Goal: Transaction & Acquisition: Purchase product/service

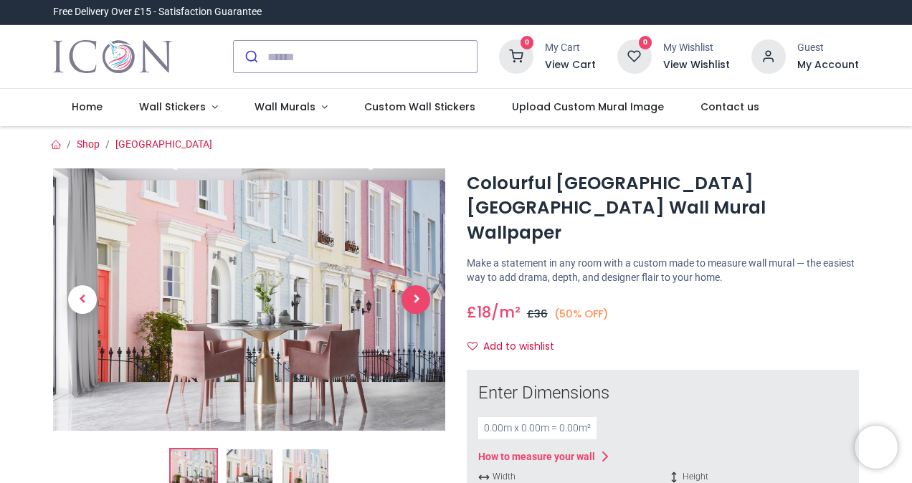
click at [417, 290] on span "Next" at bounding box center [415, 299] width 29 height 29
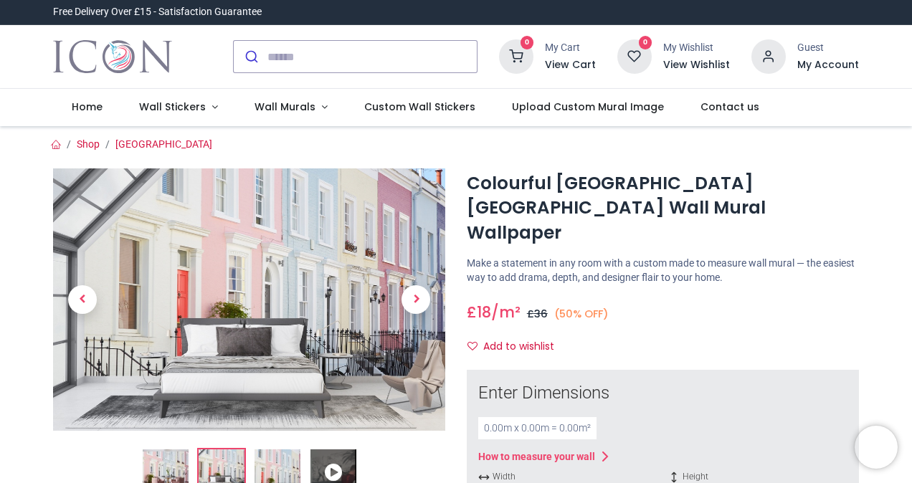
click at [417, 448] on ol at bounding box center [249, 472] width 392 height 49
click at [84, 206] on img at bounding box center [249, 299] width 392 height 262
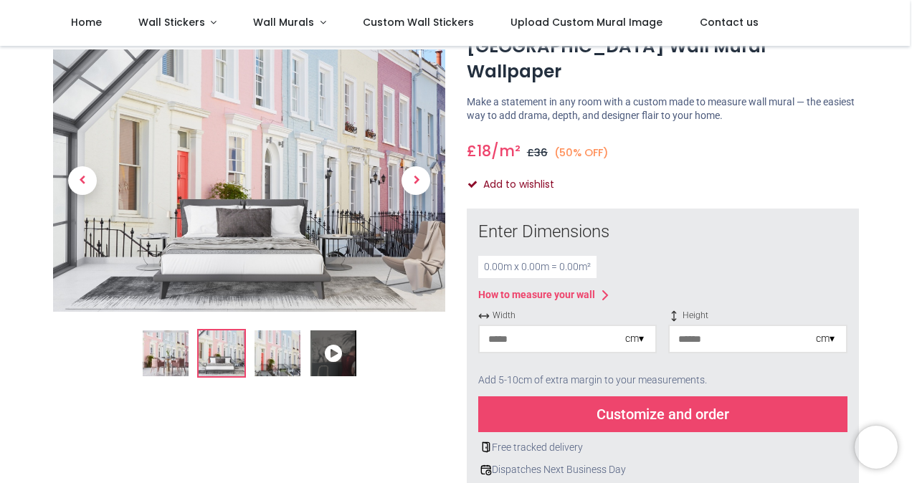
scroll to position [215, 0]
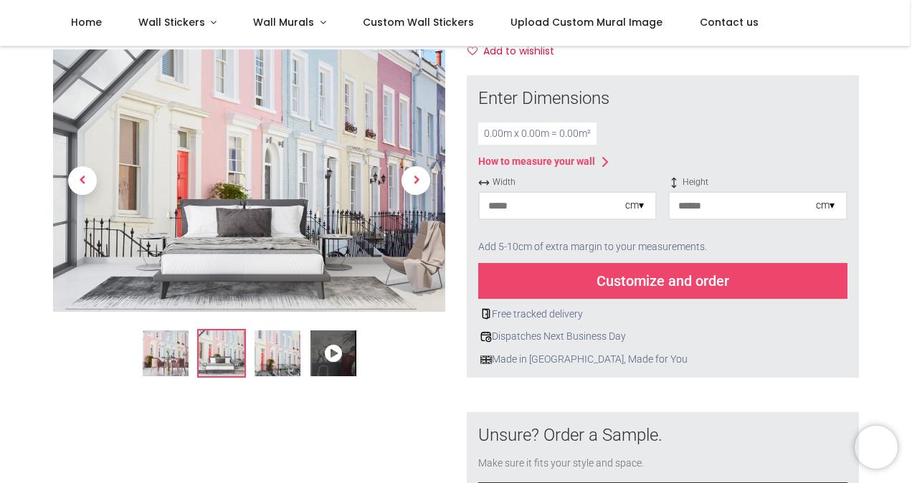
click at [540, 193] on input "number" at bounding box center [551, 206] width 145 height 26
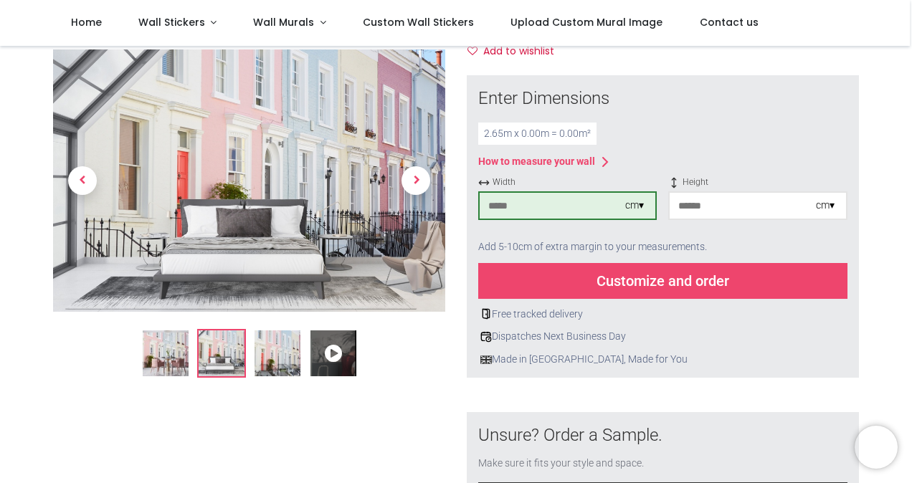
type input "***"
click at [770, 193] on input "number" at bounding box center [741, 206] width 145 height 26
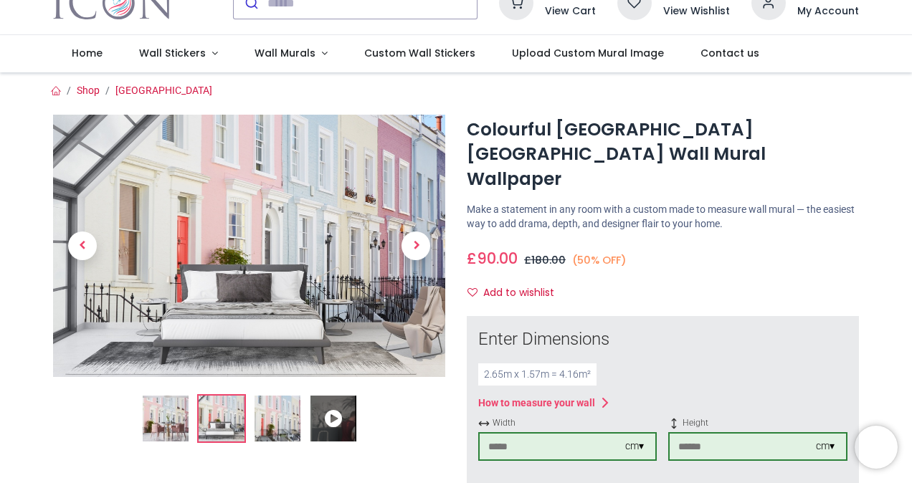
scroll to position [0, 0]
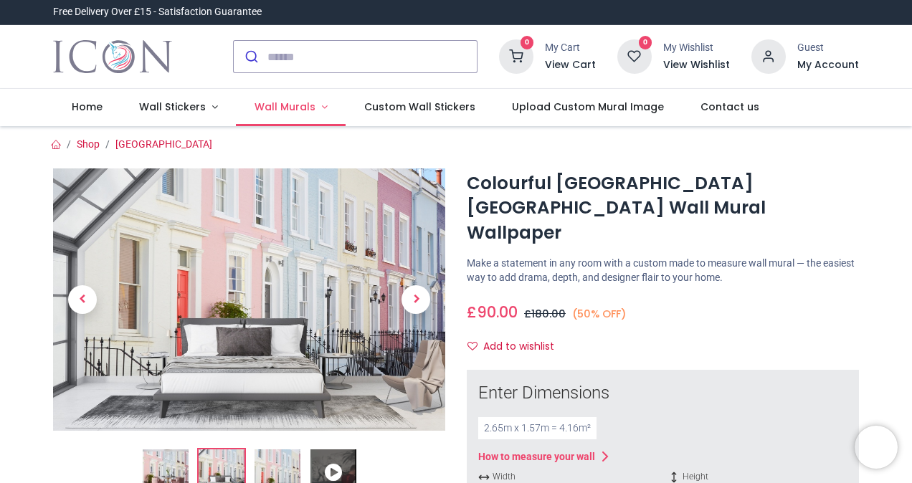
type input "***"
click at [278, 108] on span "Wall Murals" at bounding box center [284, 107] width 61 height 14
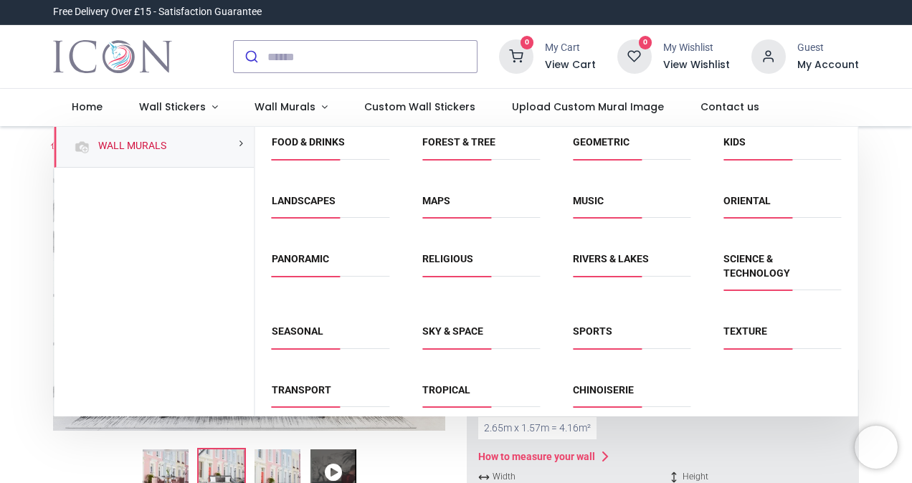
scroll to position [133, 0]
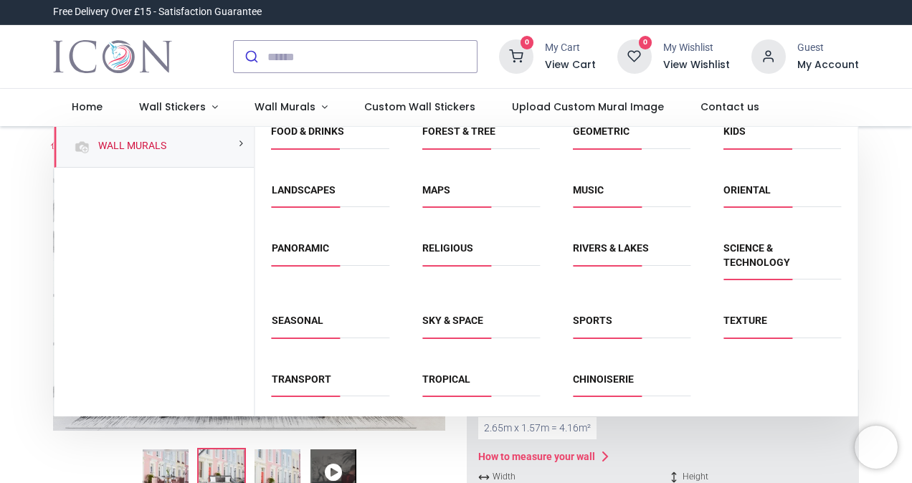
click at [435, 199] on span "Maps" at bounding box center [481, 195] width 118 height 24
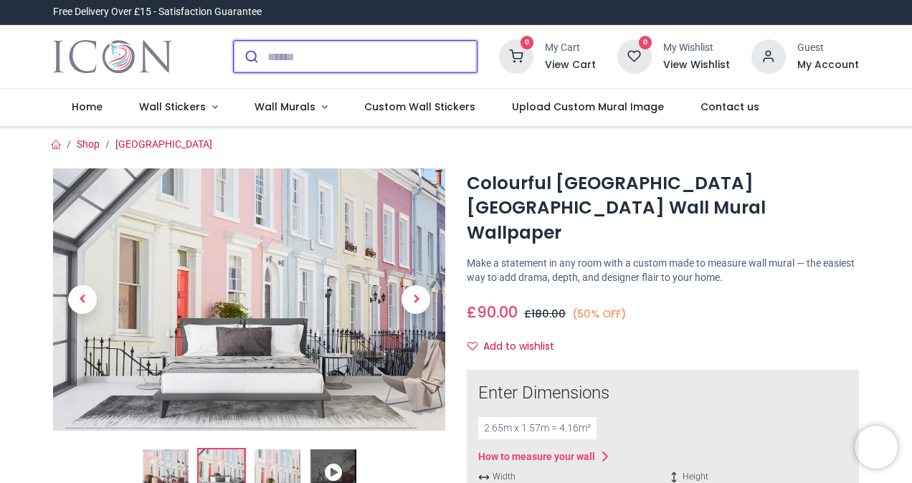
click at [336, 60] on input "search" at bounding box center [371, 57] width 209 height 32
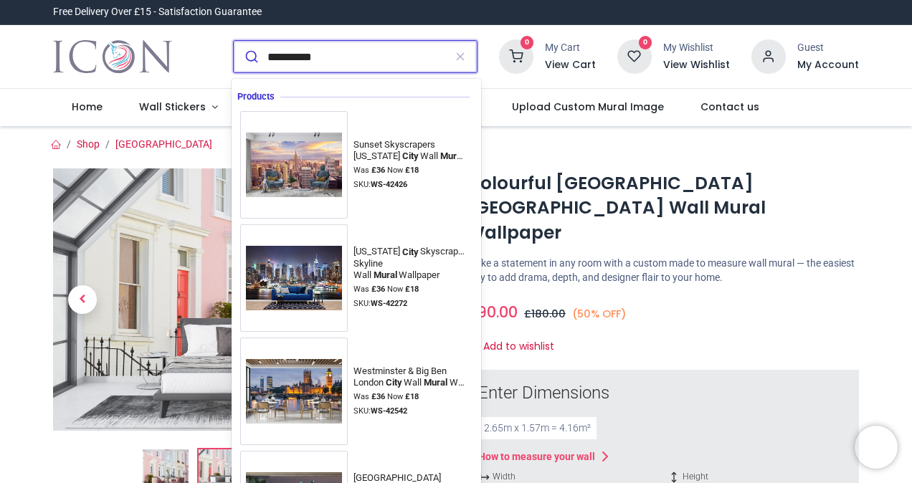
type input "**********"
click at [234, 41] on button "submit" at bounding box center [251, 57] width 34 height 32
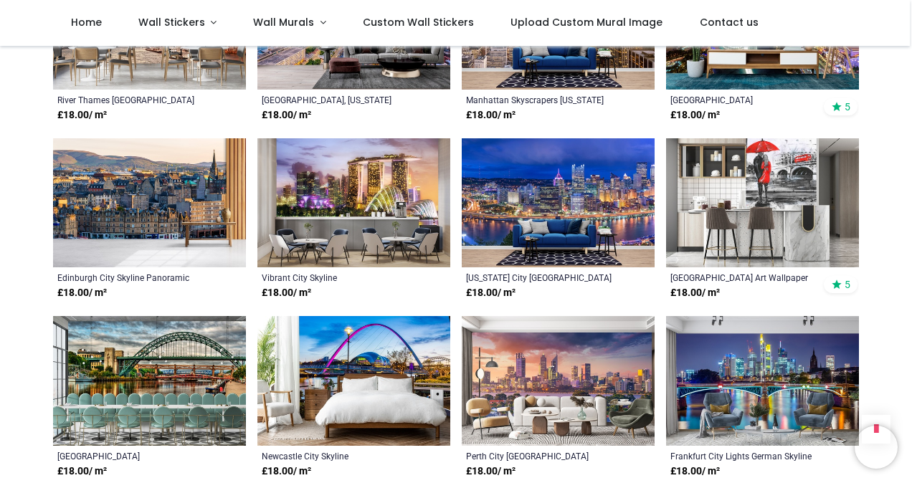
scroll to position [1994, 0]
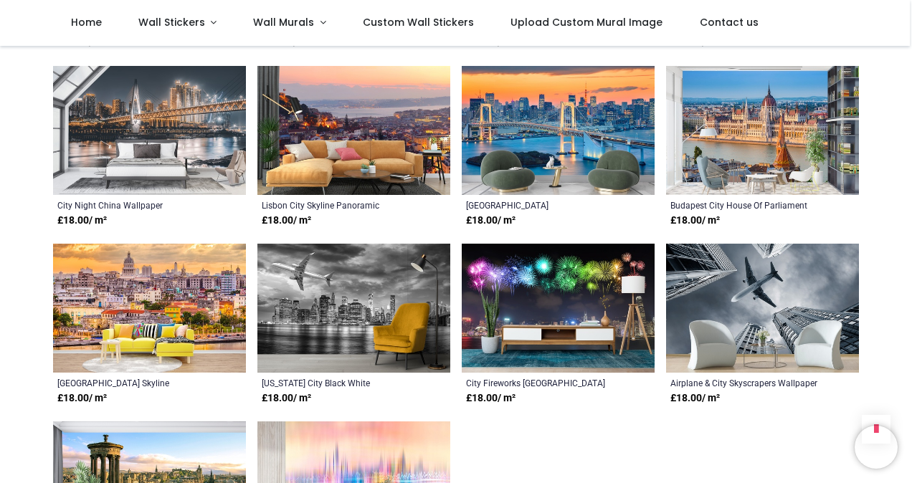
scroll to position [3212, 0]
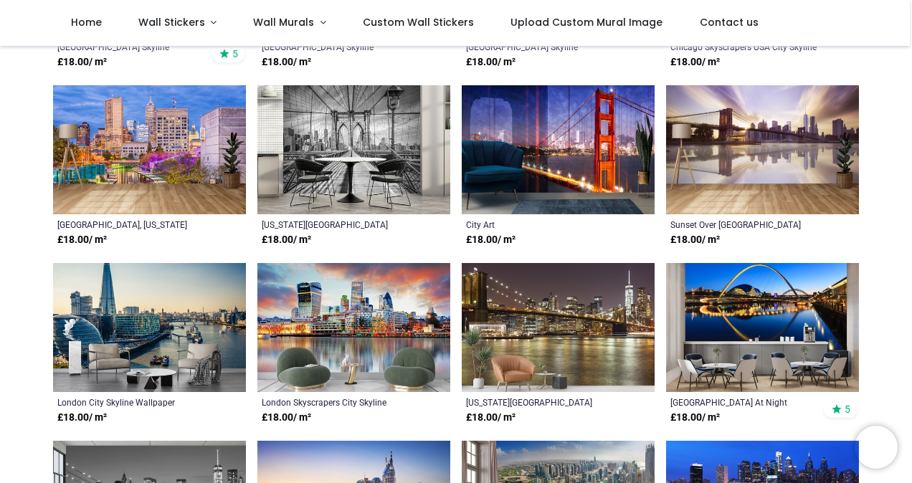
scroll to position [344, 0]
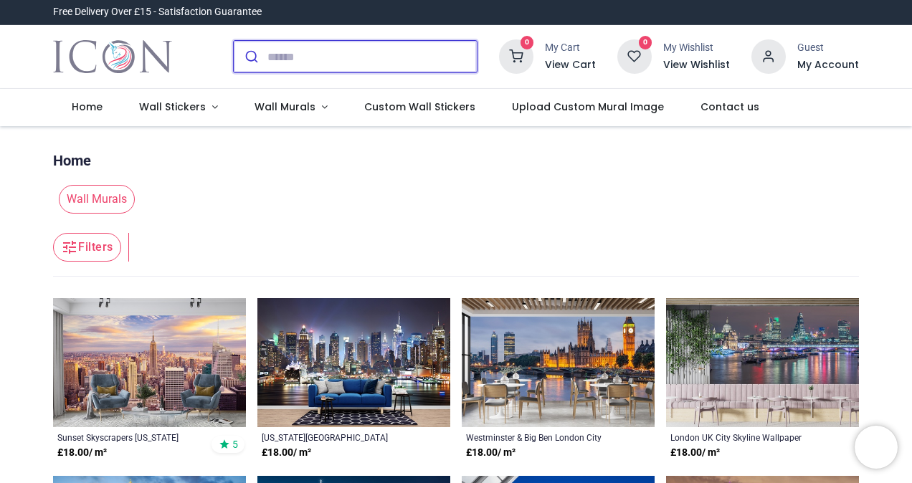
click at [376, 63] on input "search" at bounding box center [371, 57] width 209 height 32
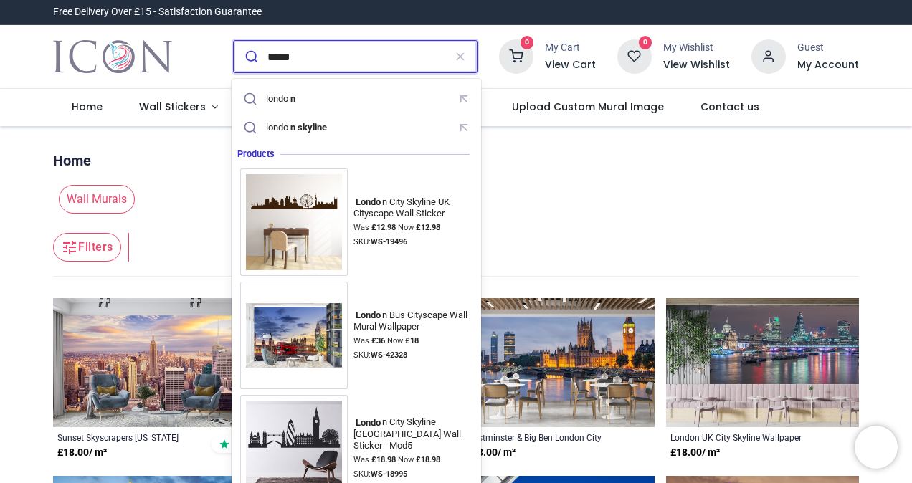
type input "******"
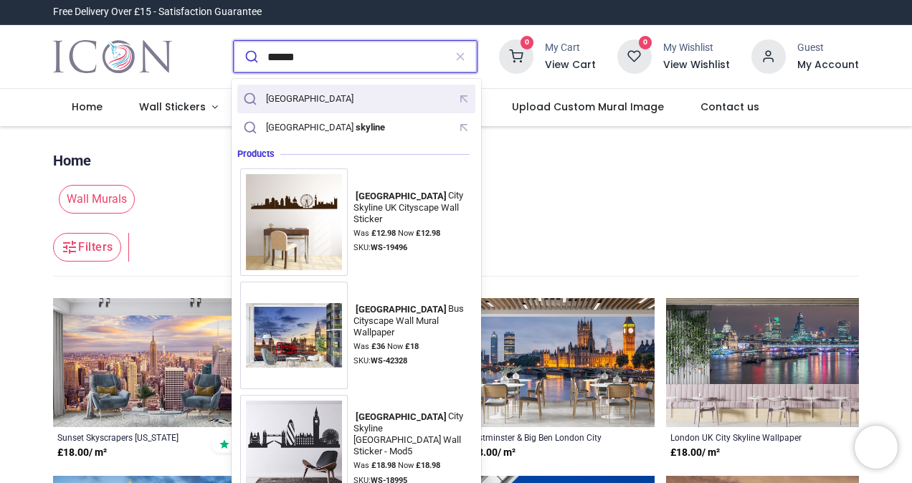
click at [427, 104] on div "london" at bounding box center [356, 99] width 232 height 22
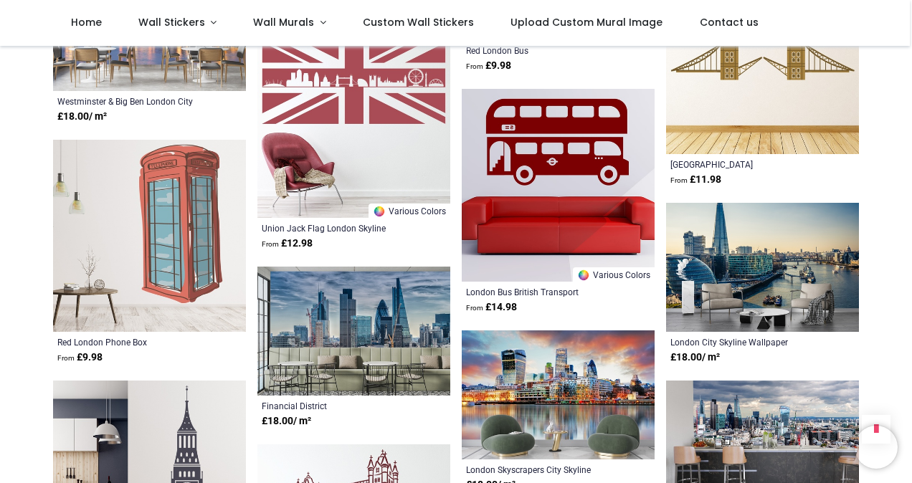
scroll to position [1218, 0]
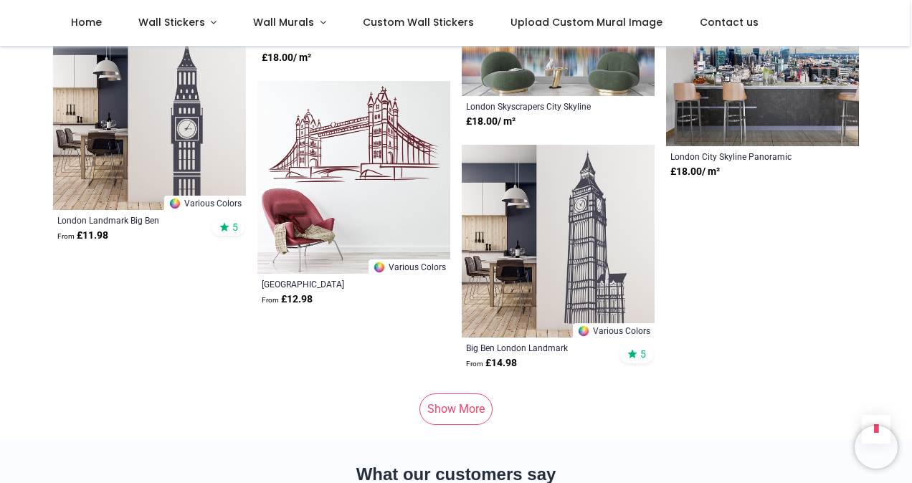
scroll to position [1505, 0]
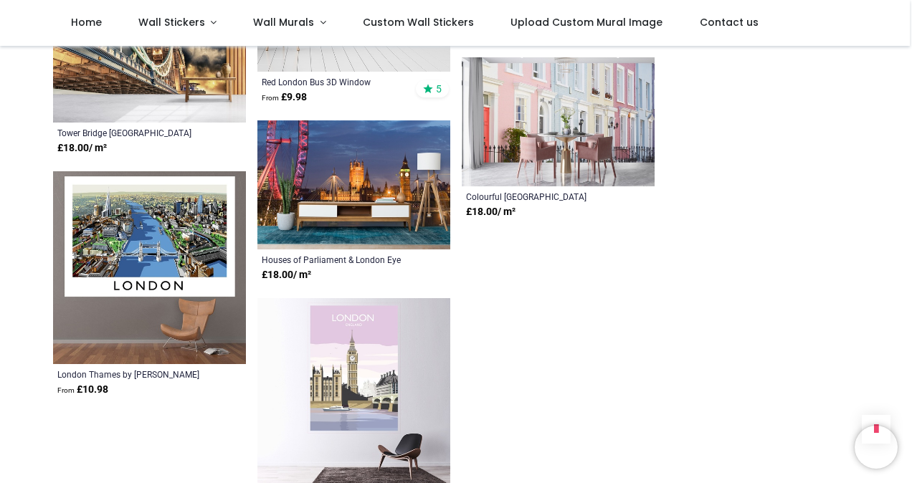
scroll to position [2222, 0]
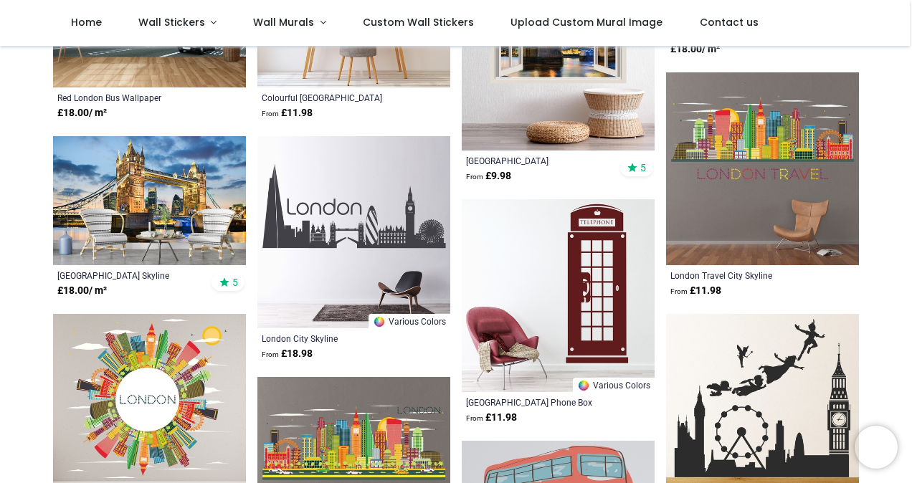
scroll to position [263, 0]
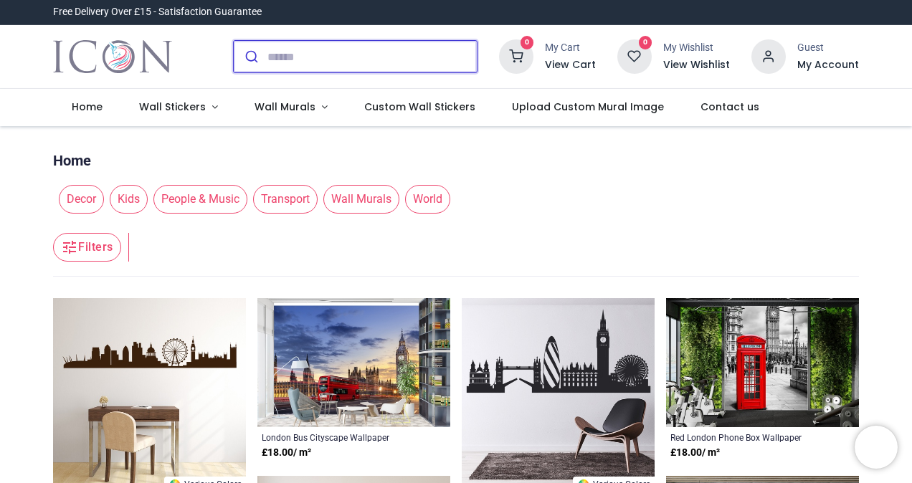
click at [292, 47] on input "search" at bounding box center [371, 57] width 209 height 32
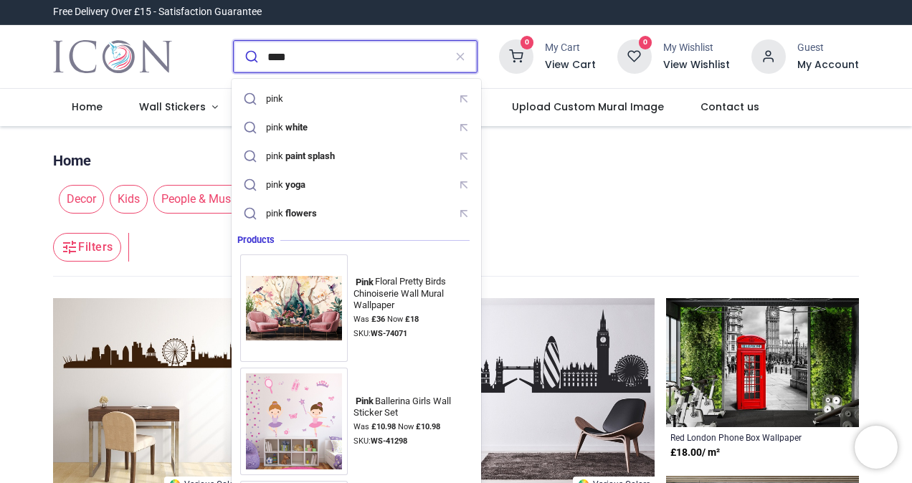
type input "****"
click at [234, 41] on button "submit" at bounding box center [251, 57] width 34 height 32
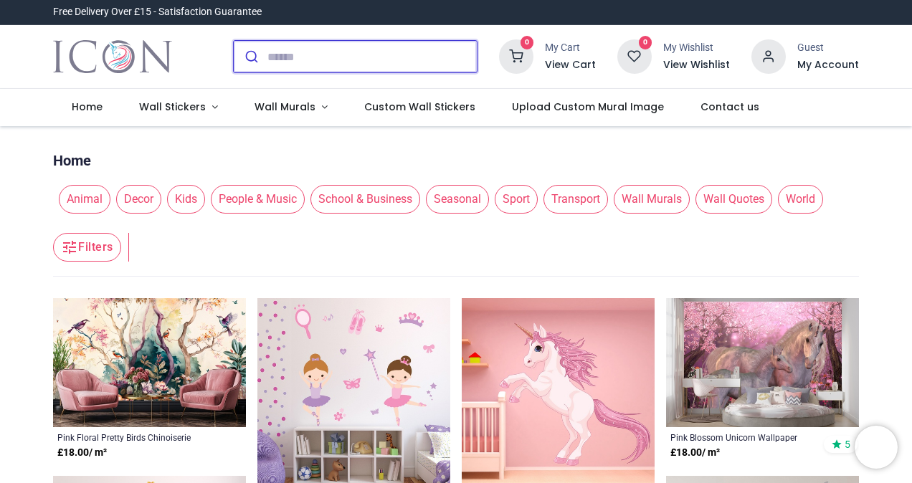
click at [317, 70] on input "search" at bounding box center [371, 57] width 209 height 32
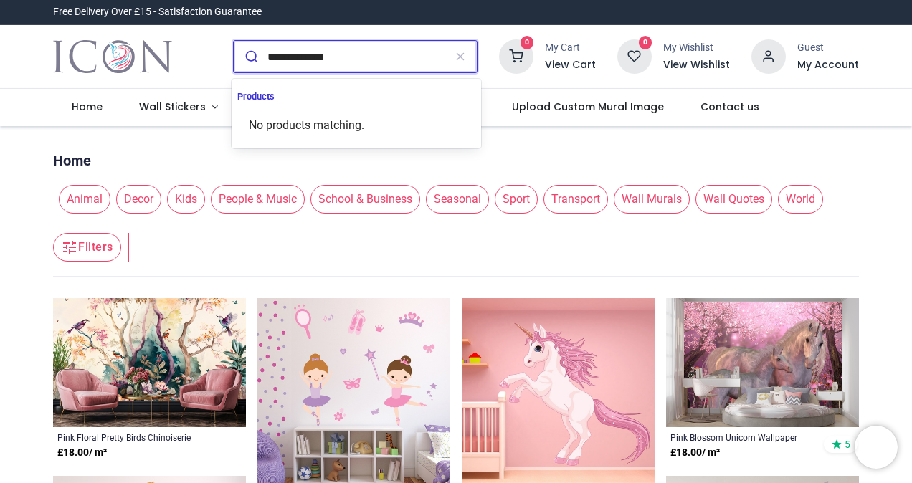
type input "**********"
click at [234, 41] on button "submit" at bounding box center [251, 57] width 34 height 32
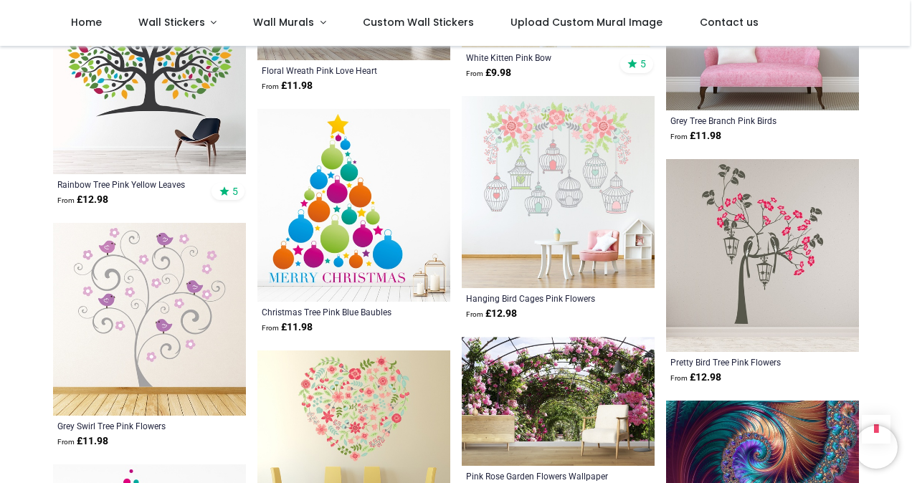
scroll to position [5308, 0]
